Goal: Task Accomplishment & Management: Manage account settings

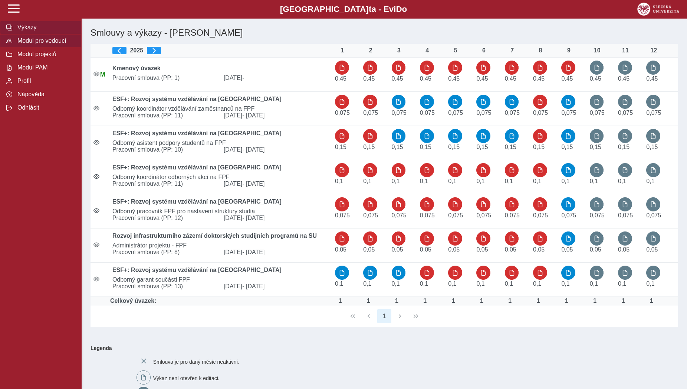
click at [43, 44] on span "Modul pro vedoucí" at bounding box center [45, 40] width 60 height 7
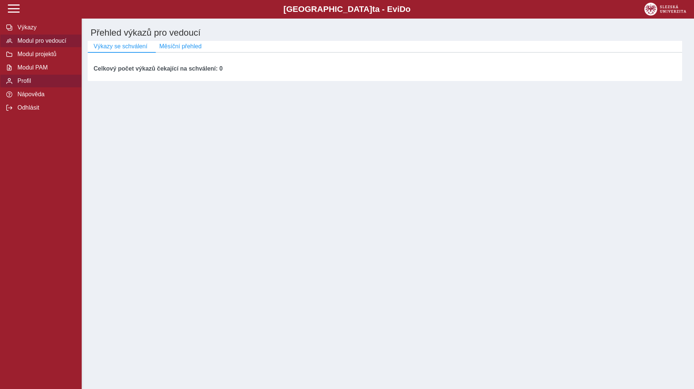
click at [29, 84] on span "Profil" at bounding box center [45, 81] width 60 height 7
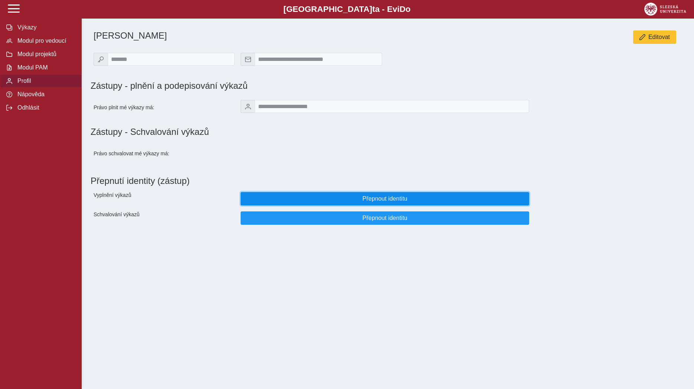
click at [288, 197] on button "Přepnout identitu" at bounding box center [384, 198] width 288 height 13
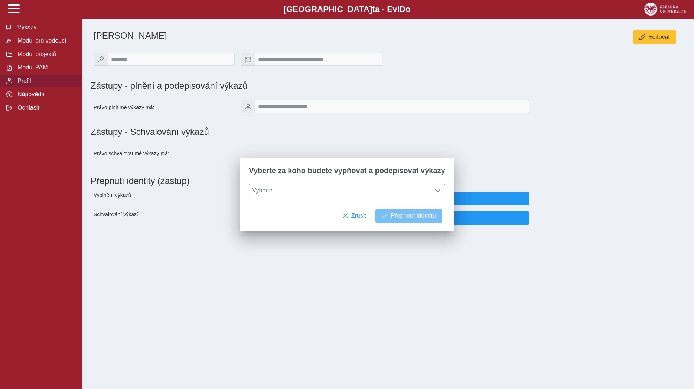
click at [281, 193] on span "Vyberte" at bounding box center [339, 190] width 181 height 13
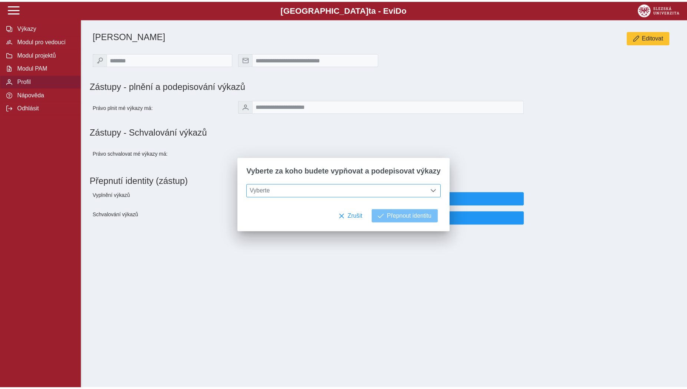
scroll to position [4, 30]
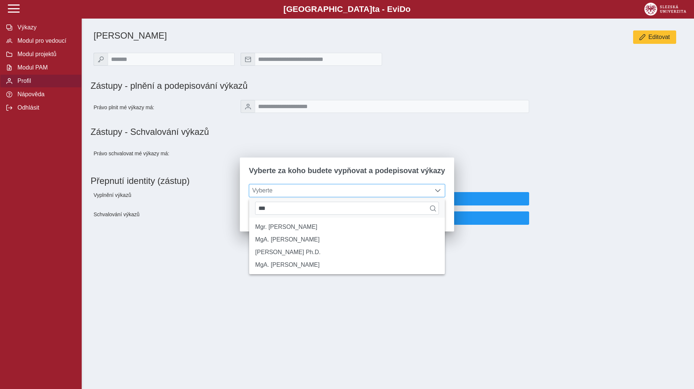
type input "****"
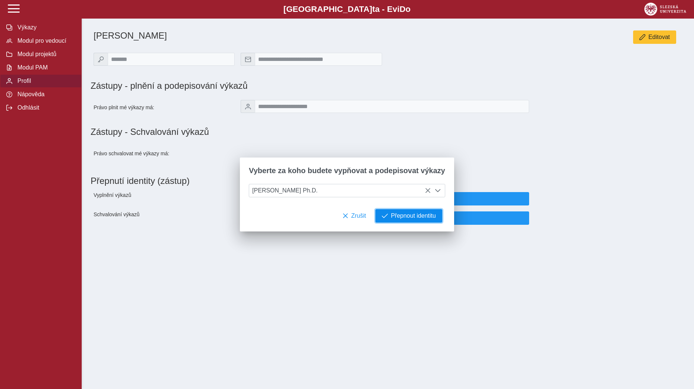
click at [400, 215] on span "Přepnout identitu" at bounding box center [413, 215] width 45 height 7
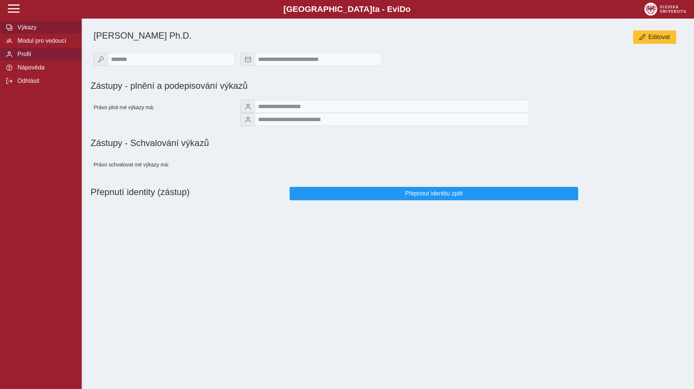
click at [33, 31] on span "Výkazy" at bounding box center [45, 27] width 60 height 7
